Goal: Task Accomplishment & Management: Use online tool/utility

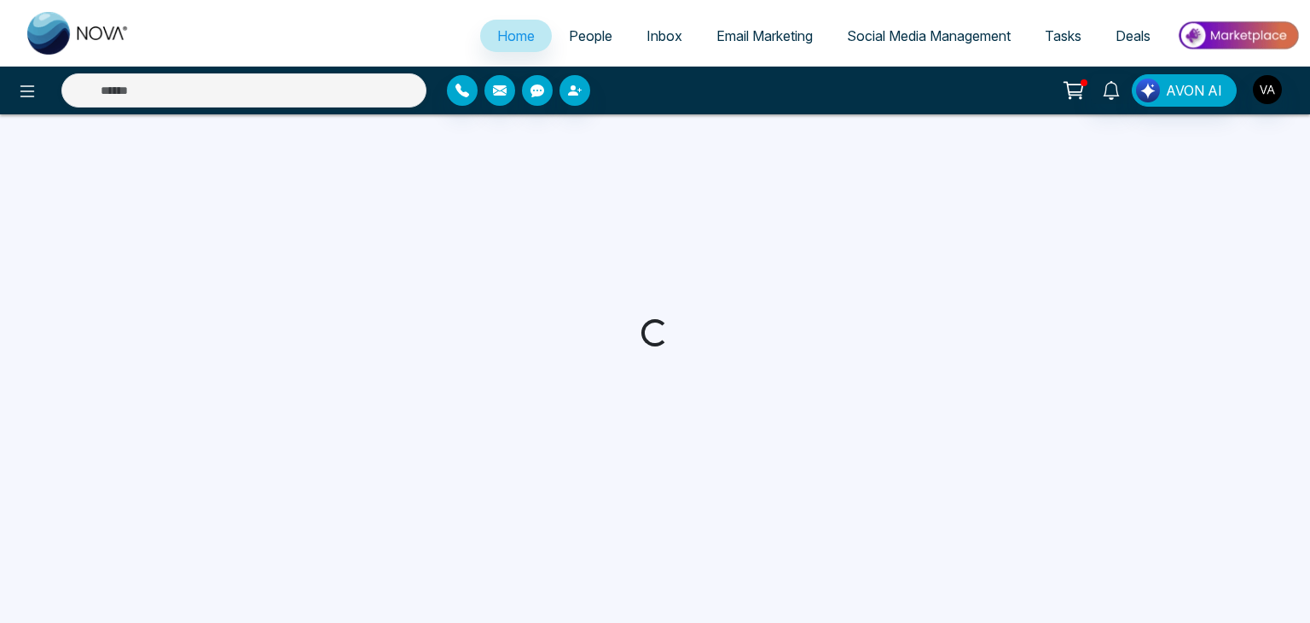
select select "*"
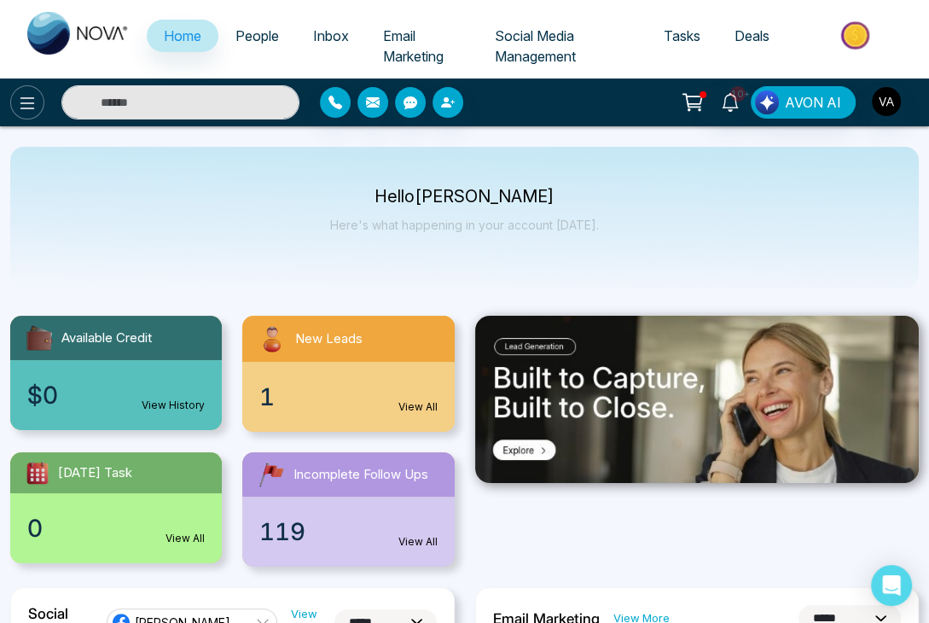
click at [38, 107] on button at bounding box center [27, 102] width 34 height 34
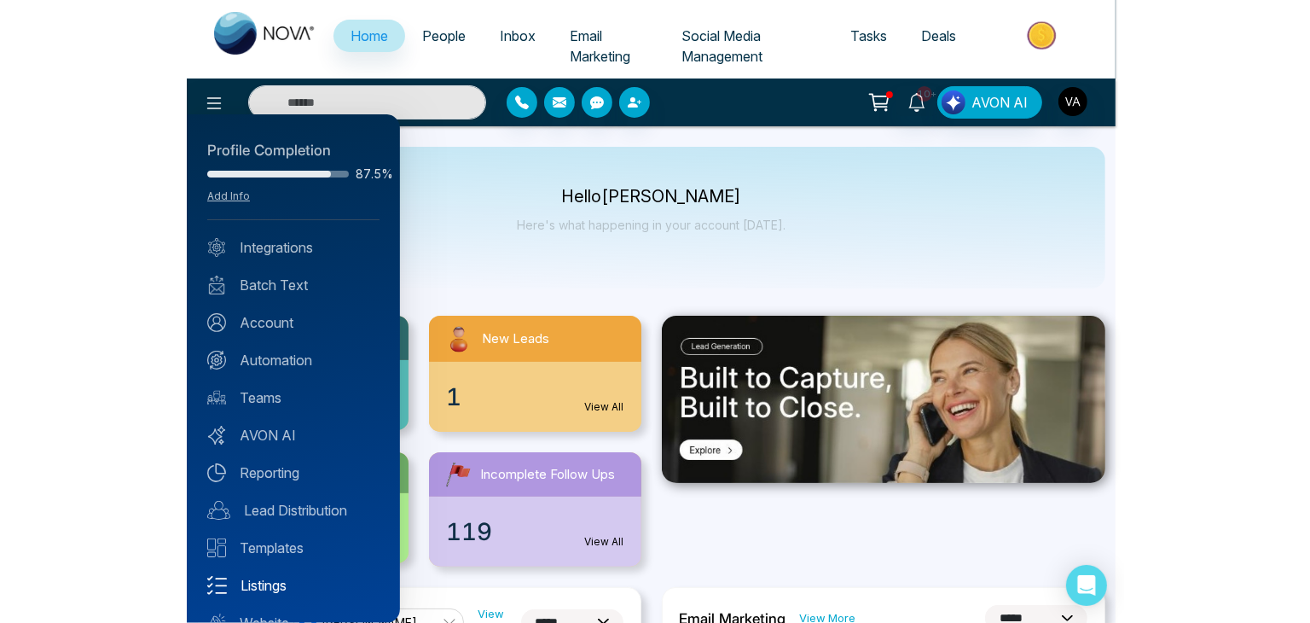
scroll to position [67, 0]
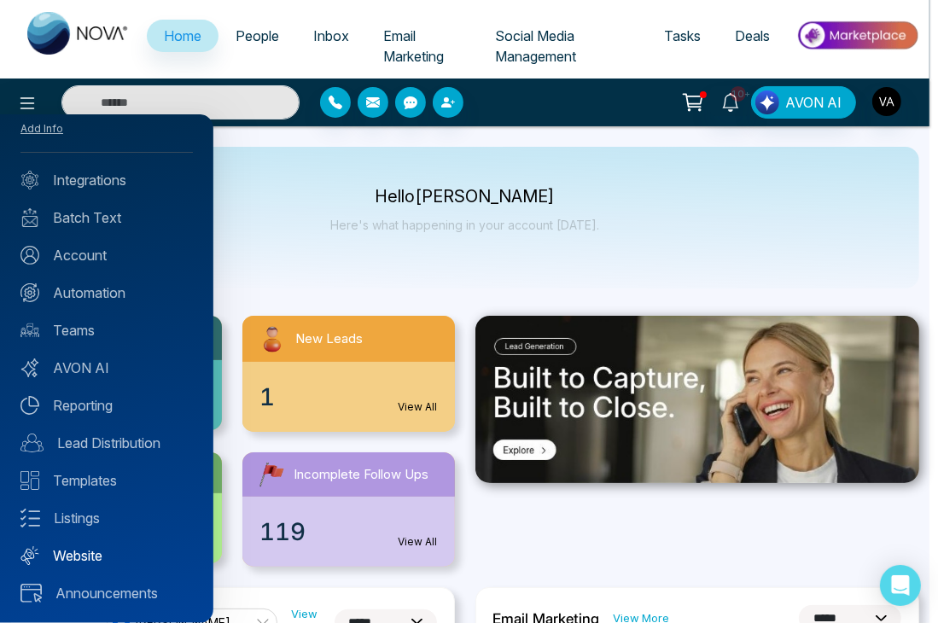
click at [88, 546] on link "Website" at bounding box center [106, 555] width 172 height 20
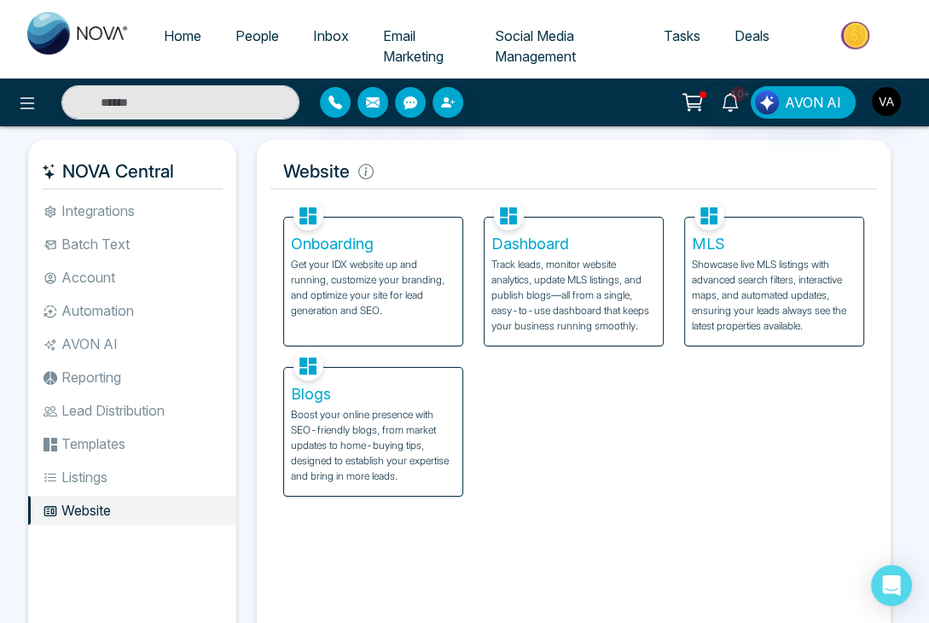
click at [580, 288] on p "Track leads, monitor website analytics, update MLS listings, and publish blogs—…" at bounding box center [573, 295] width 165 height 77
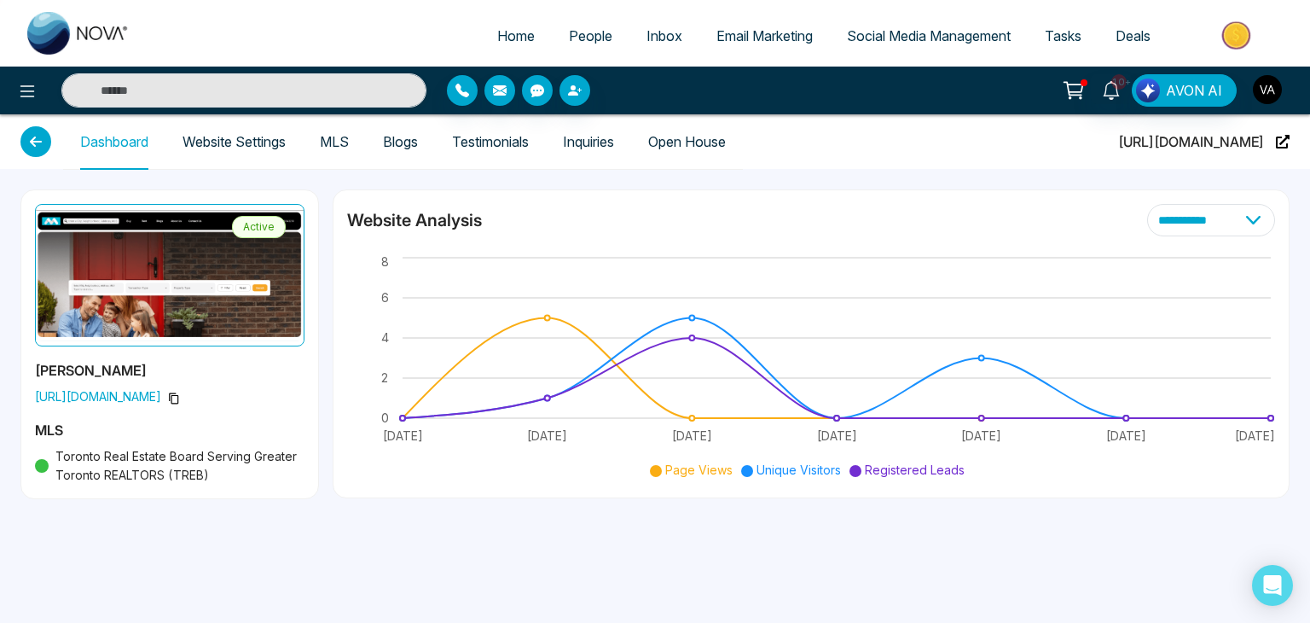
click at [1260, 95] on img "button" at bounding box center [1267, 89] width 29 height 29
